Goal: Complete application form

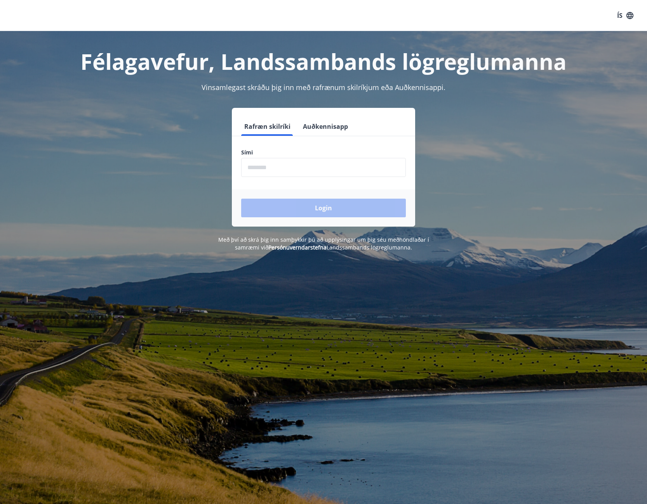
click at [259, 167] on input "phone" at bounding box center [323, 167] width 165 height 19
type input "********"
click at [326, 209] on button "Login" at bounding box center [323, 208] width 165 height 19
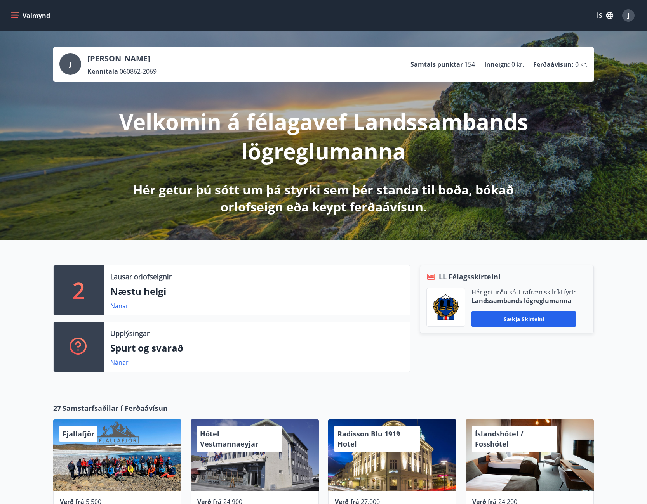
click at [26, 15] on button "Valmynd" at bounding box center [31, 16] width 44 height 14
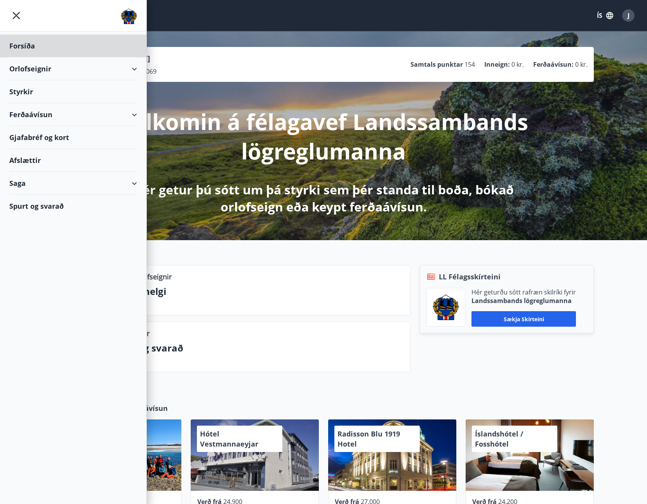
click at [25, 94] on div "Styrkir" at bounding box center [73, 91] width 128 height 23
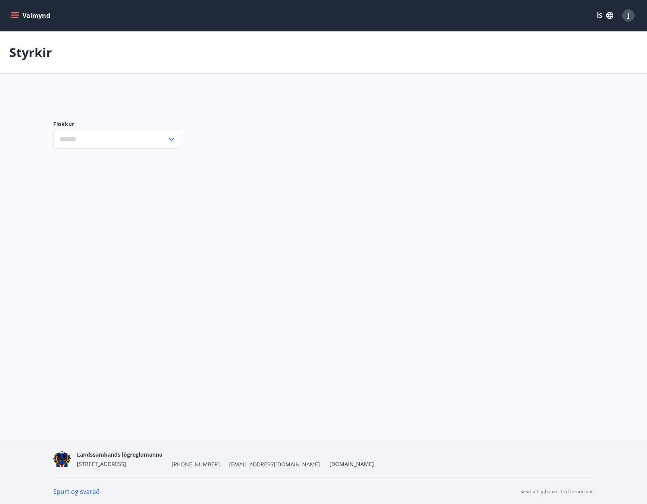
type input "***"
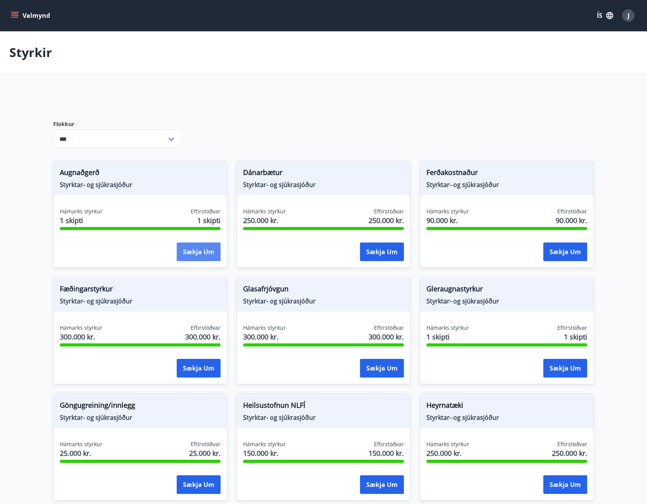
click at [193, 251] on button "Sækja um" at bounding box center [199, 252] width 44 height 19
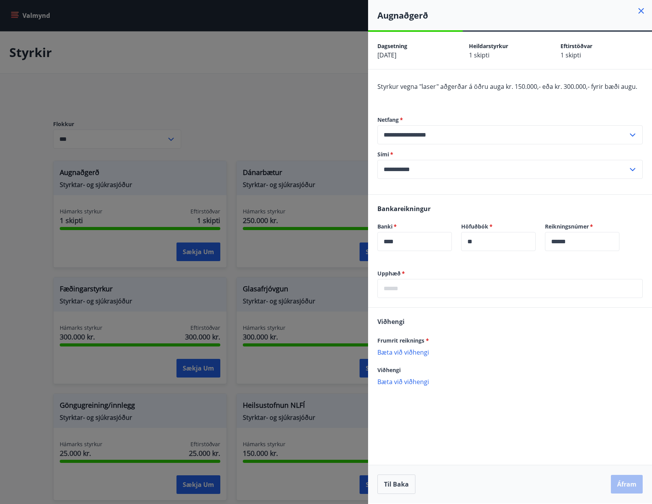
click at [643, 13] on icon at bounding box center [641, 10] width 9 height 9
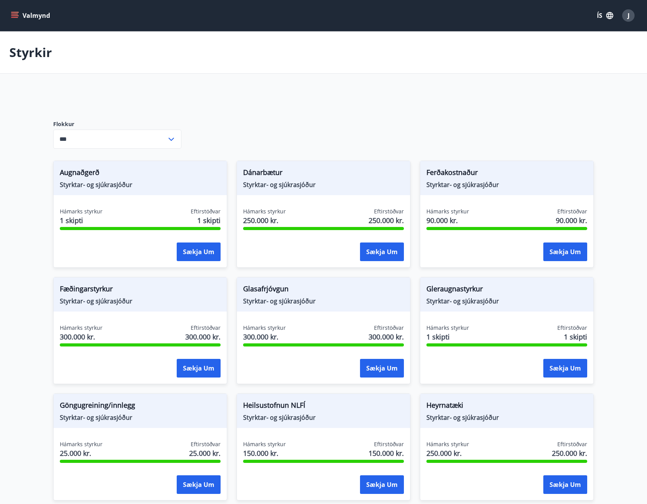
click at [433, 298] on span "Styrktar- og sjúkrasjóður" at bounding box center [506, 301] width 161 height 9
click at [569, 364] on button "Sækja um" at bounding box center [565, 368] width 44 height 19
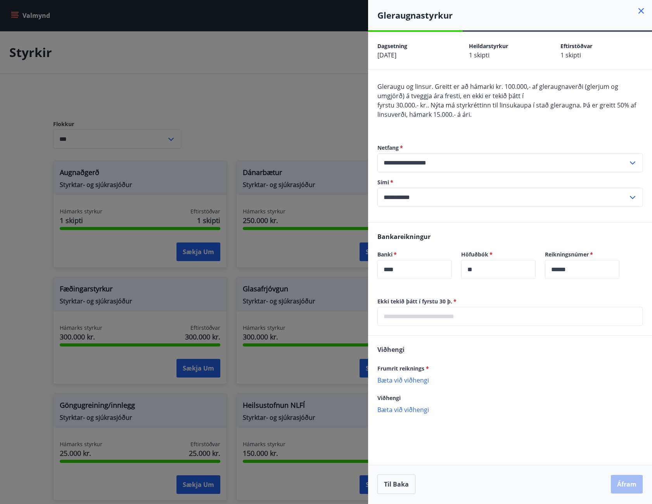
click at [641, 11] on icon at bounding box center [641, 10] width 1 height 1
